Goal: Information Seeking & Learning: Find contact information

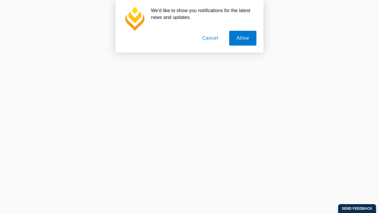
click at [211, 38] on button "Cancel" at bounding box center [210, 38] width 31 height 15
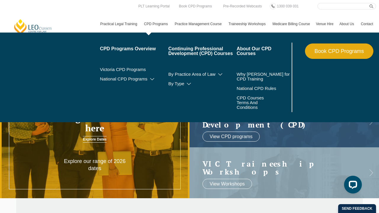
click at [147, 24] on link "CPD Programs" at bounding box center [156, 23] width 31 height 17
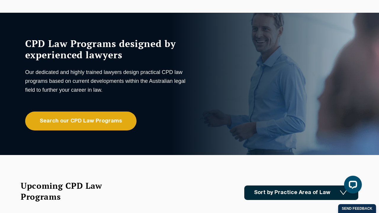
scroll to position [27, 0]
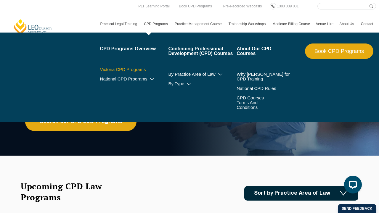
click at [128, 70] on link "Victoria CPD Programs" at bounding box center [134, 69] width 68 height 5
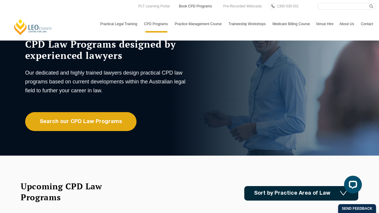
click at [205, 8] on link "Book CPD Programs" at bounding box center [195, 6] width 34 height 7
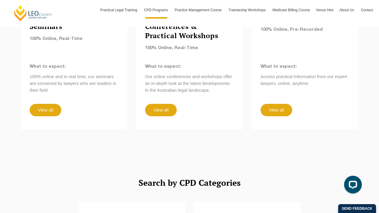
scroll to position [574, 0]
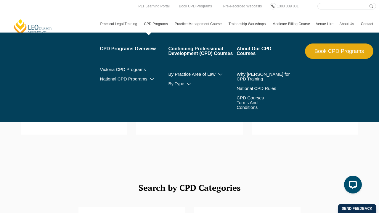
click at [327, 50] on link "Book CPD Programs" at bounding box center [339, 50] width 68 height 15
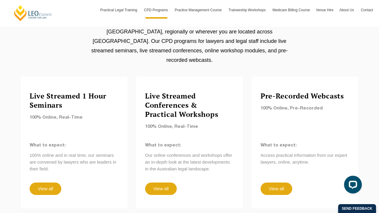
scroll to position [502, 0]
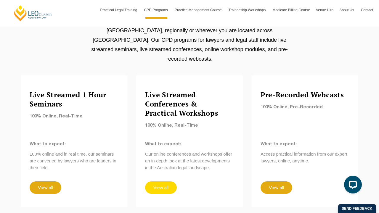
click at [160, 181] on link "View all" at bounding box center [161, 187] width 32 height 12
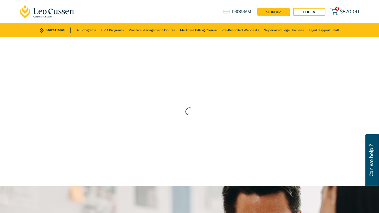
drag, startPoint x: 178, startPoint y: 0, endPoint x: 223, endPoint y: 62, distance: 76.7
click at [222, 62] on div at bounding box center [189, 111] width 385 height 155
drag, startPoint x: 323, startPoint y: 1, endPoint x: 232, endPoint y: 101, distance: 136.2
click at [232, 101] on div at bounding box center [189, 111] width 385 height 155
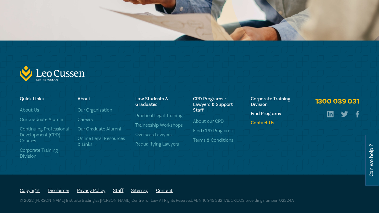
scroll to position [385, 0]
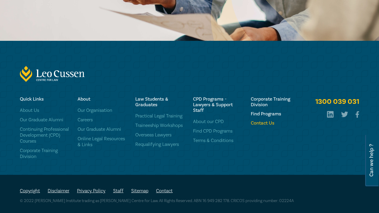
click at [260, 122] on h6 "Contact Us" at bounding box center [276, 123] width 51 height 6
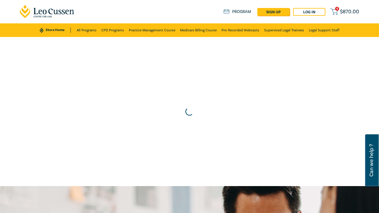
scroll to position [0, 0]
click at [351, 8] on div "Store Home About us Program sign up Log in 4 $ 870.00" at bounding box center [291, 12] width 136 height 8
click at [344, 14] on span "$ 870.00" at bounding box center [349, 11] width 19 height 5
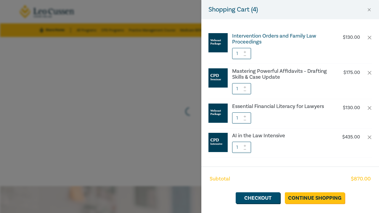
drag, startPoint x: 269, startPoint y: 43, endPoint x: 257, endPoint y: 43, distance: 11.8
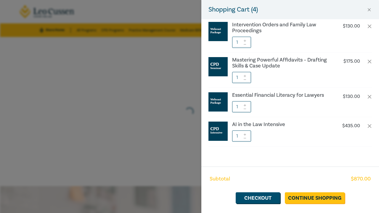
scroll to position [11, 0]
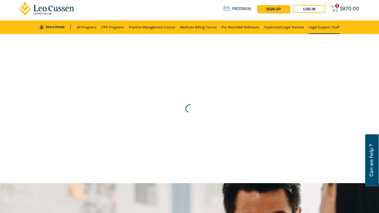
click at [321, 28] on link "Legal Support Staff" at bounding box center [324, 27] width 30 height 14
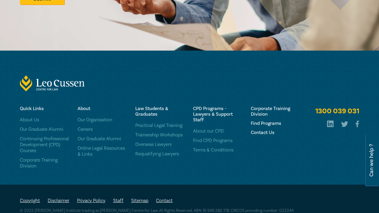
scroll to position [662, 0]
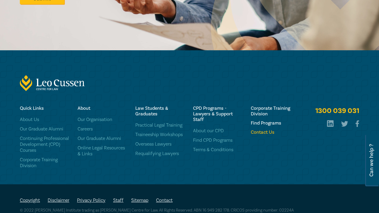
click at [265, 130] on h6 "Contact Us" at bounding box center [276, 133] width 51 height 6
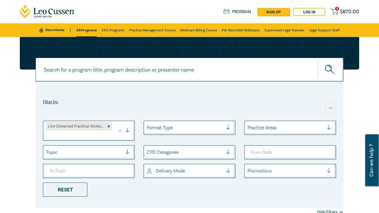
click at [138, 73] on input at bounding box center [190, 70] width 308 height 24
click at [330, 70] on button "submit" at bounding box center [330, 70] width 26 height 18
drag, startPoint x: 125, startPoint y: 77, endPoint x: 11, endPoint y: 71, distance: 113.8
click at [11, 70] on div "crypto crypto crypto Filter by: ... Live Streamed Practical Workshops Format Ty…" at bounding box center [189, 130] width 379 height 186
click at [149, 126] on div "Format Type" at bounding box center [185, 128] width 76 height 7
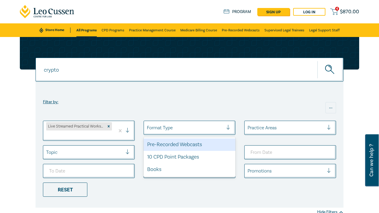
click at [174, 128] on div at bounding box center [185, 128] width 76 height 8
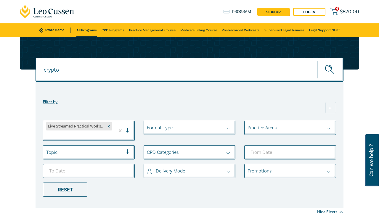
click at [175, 149] on div "CPD Categories" at bounding box center [185, 152] width 82 height 10
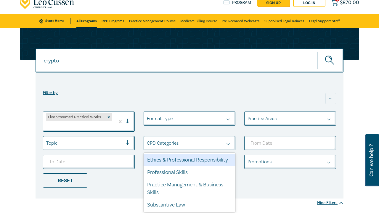
scroll to position [9, 0]
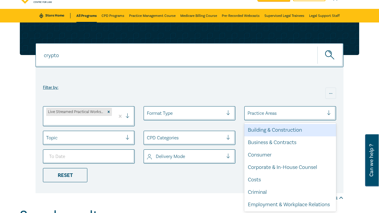
click at [276, 117] on div "Practice Areas" at bounding box center [285, 113] width 82 height 10
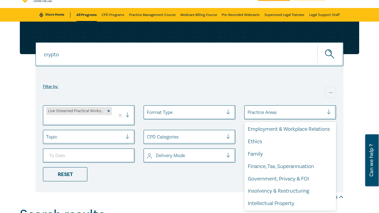
scroll to position [75, 0]
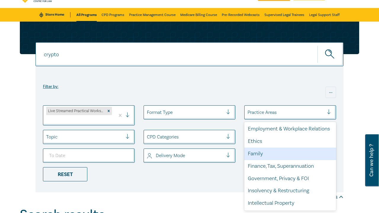
click at [258, 151] on div "Family" at bounding box center [290, 154] width 92 height 12
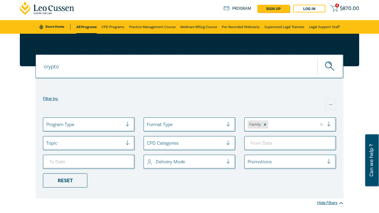
scroll to position [3, 0]
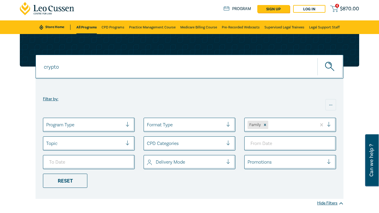
drag, startPoint x: 278, startPoint y: 61, endPoint x: 4, endPoint y: 61, distance: 274.3
click at [8, 62] on div "crypto crypto crypto Filter by: ... Program Type Format Type Family Topic CPD C…" at bounding box center [189, 124] width 379 height 180
click at [269, 73] on input "crypto" at bounding box center [190, 67] width 308 height 24
type input "c"
type input "new lawyer"
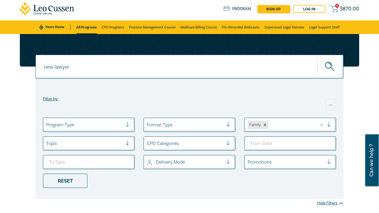
click at [330, 67] on button "submit" at bounding box center [330, 67] width 26 height 18
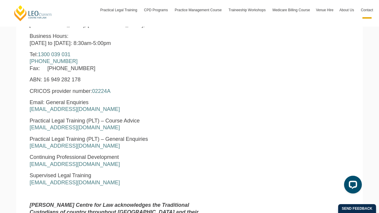
scroll to position [265, 0]
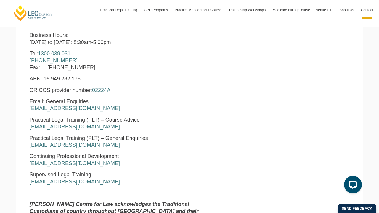
drag, startPoint x: 116, startPoint y: 120, endPoint x: 29, endPoint y: 119, distance: 86.4
click at [29, 119] on div "[PERSON_NAME] Centre for Law [STREET_ADDRESS][PERSON_NAME] Business Hours: [DAT…" at bounding box center [120, 121] width 191 height 251
drag, startPoint x: 115, startPoint y: 155, endPoint x: 24, endPoint y: 154, distance: 90.8
click at [24, 154] on section "[PERSON_NAME] Centre for Law [STREET_ADDRESS][PERSON_NAME] Business Hours: [DAT…" at bounding box center [189, 118] width 346 height 257
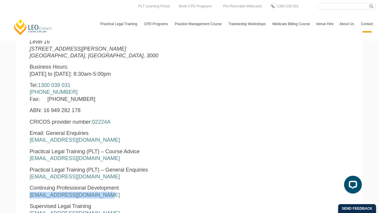
scroll to position [223, 0]
